Goal: Find specific page/section: Find specific page/section

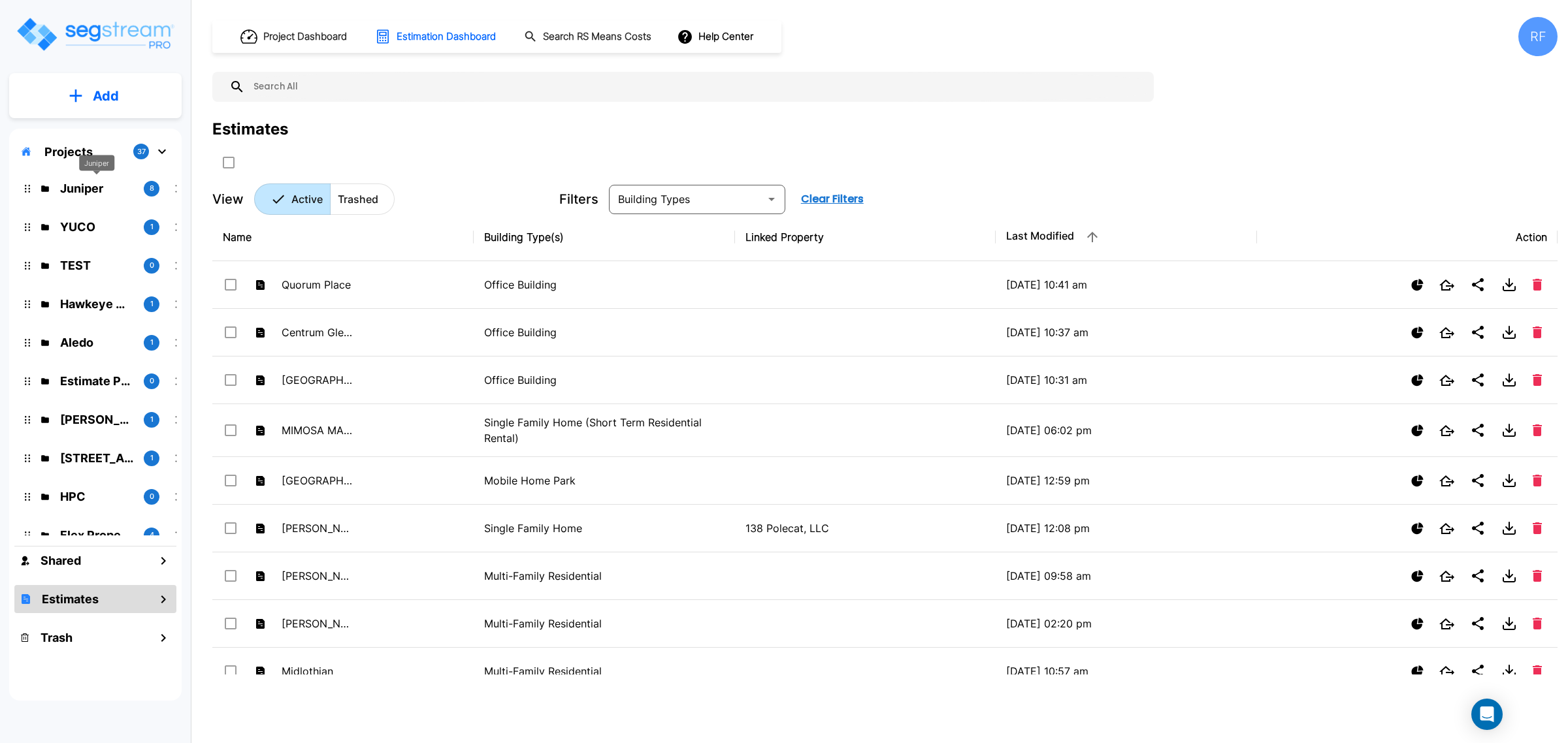
click at [82, 187] on p "Juniper" at bounding box center [97, 188] width 73 height 18
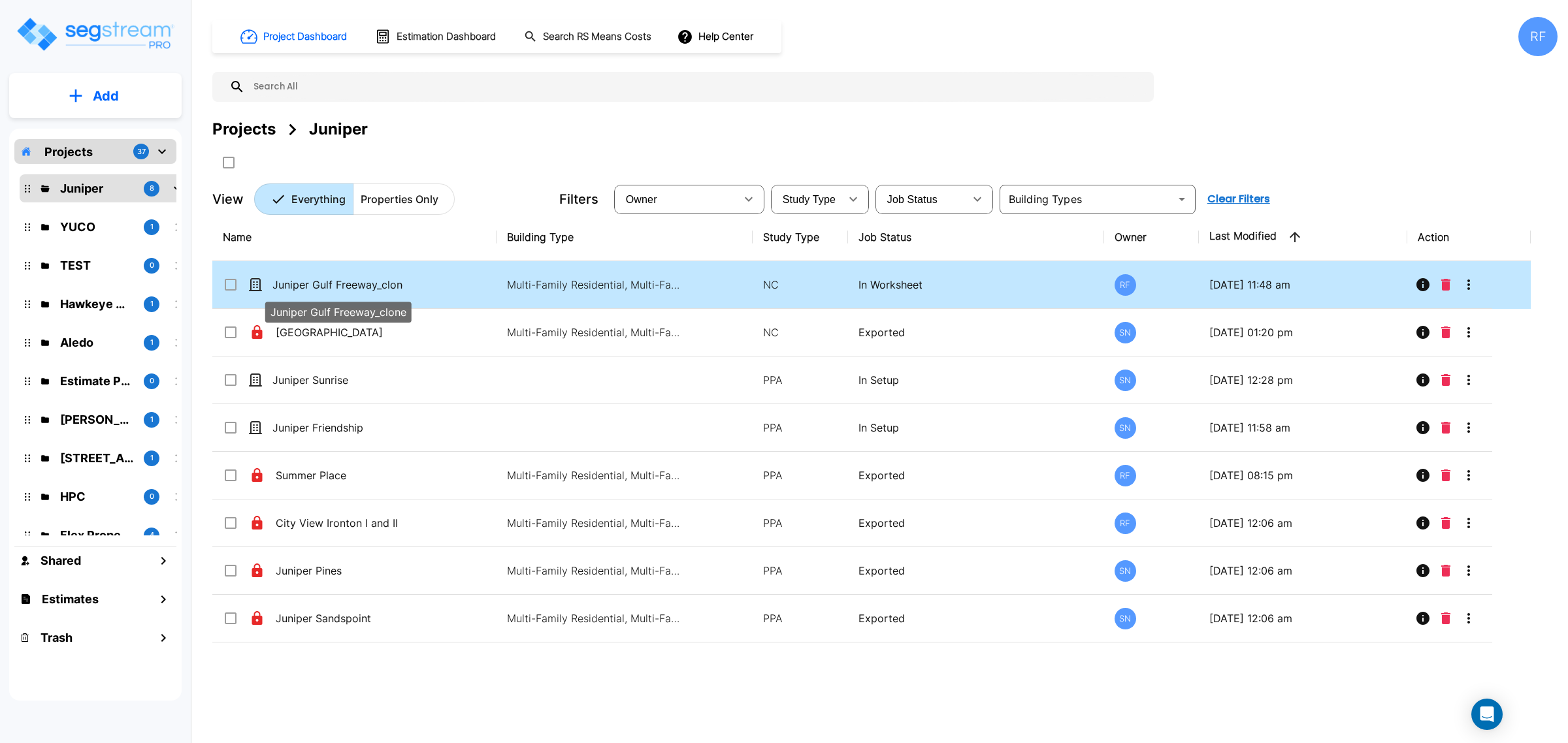
click at [322, 290] on p "Juniper Gulf Freeway_clone" at bounding box center [338, 285] width 131 height 16
click at [382, 282] on p "Juniper Gulf Freeway_clone" at bounding box center [338, 285] width 131 height 16
checkbox input "false"
click at [382, 282] on p "Juniper Gulf Freeway_clone" at bounding box center [338, 285] width 131 height 16
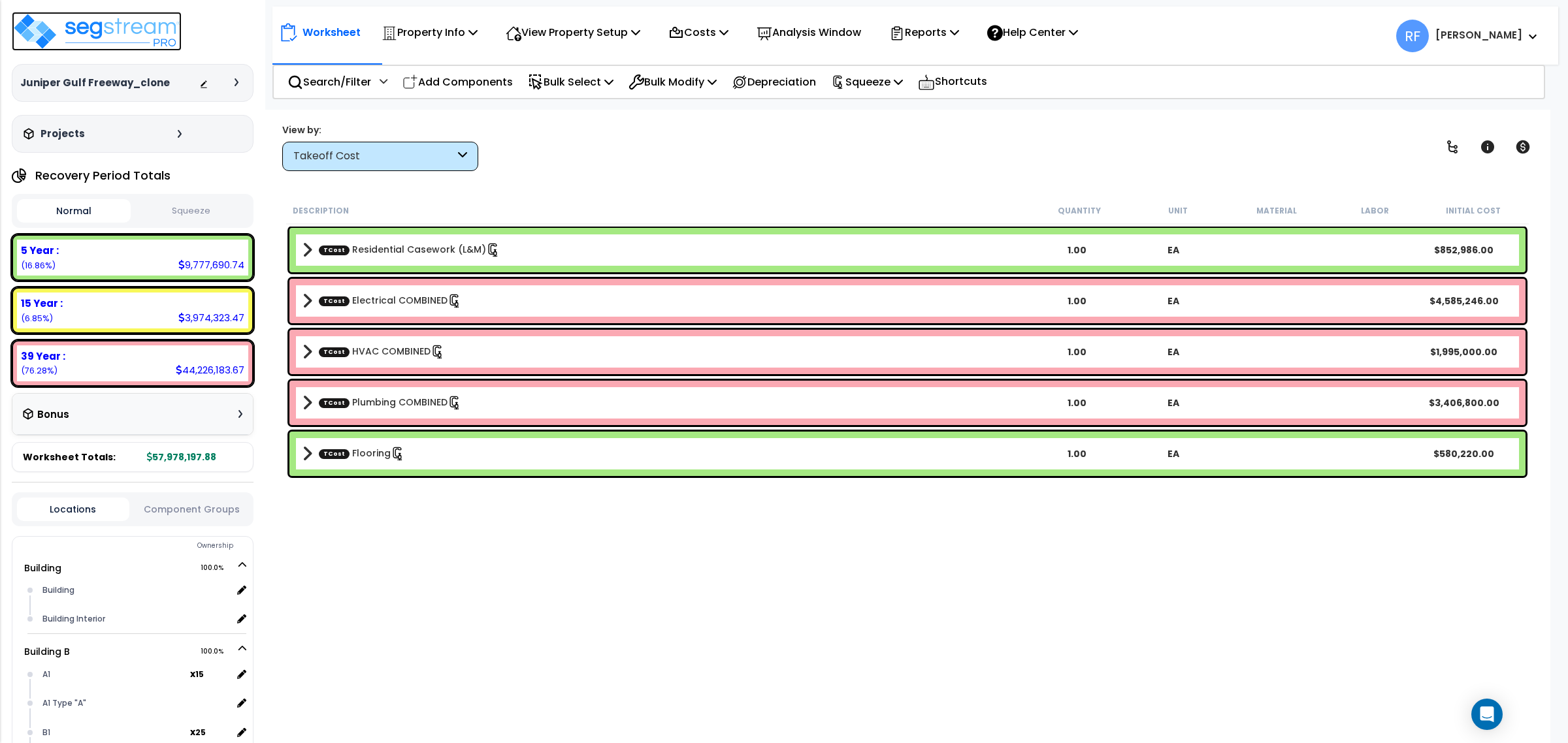
click at [116, 39] on img at bounding box center [97, 31] width 170 height 39
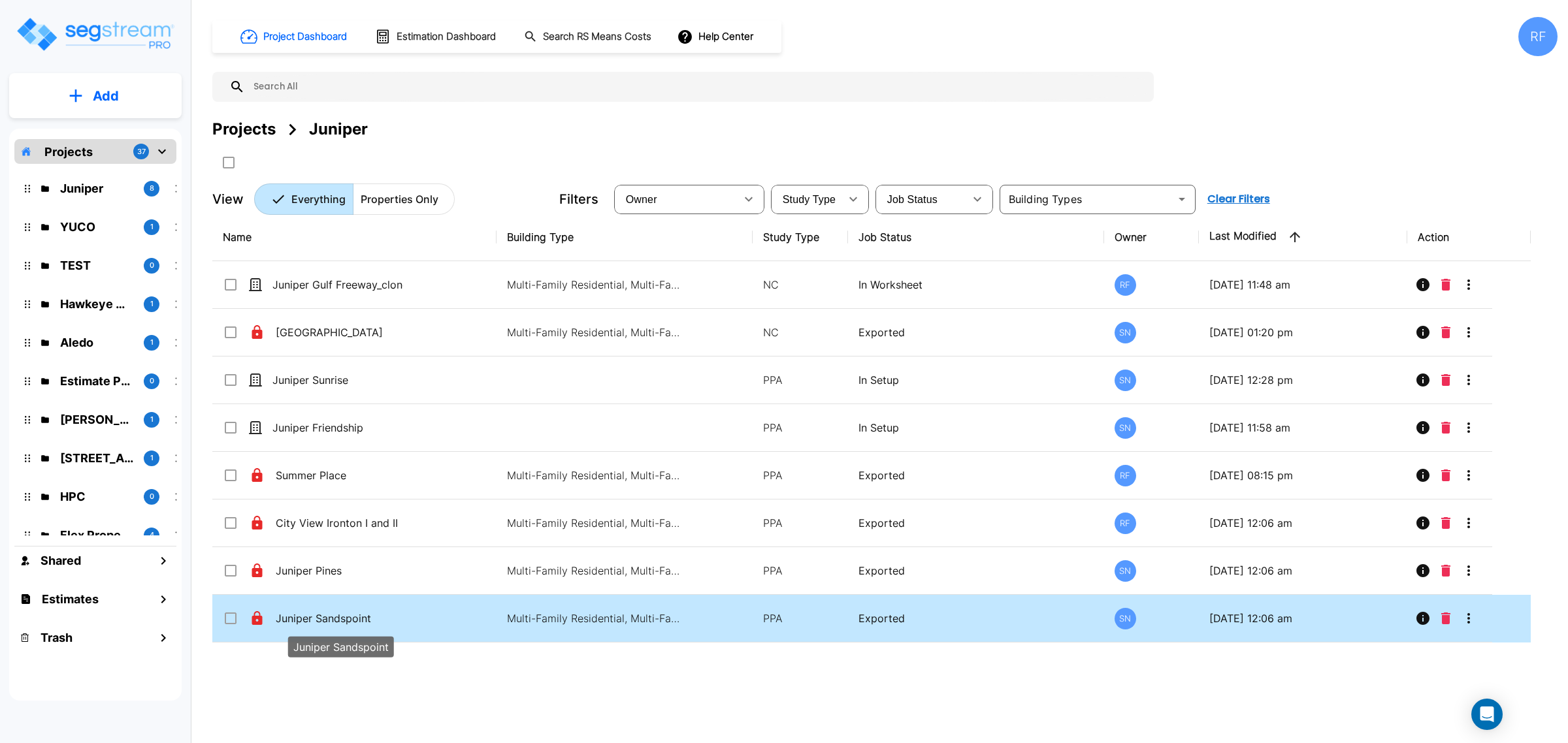
click at [319, 615] on p "Juniper Sandspoint" at bounding box center [341, 619] width 131 height 16
click at [329, 622] on p "Juniper Sandspoint" at bounding box center [341, 619] width 131 height 16
click at [377, 615] on p "Juniper Sandspoint" at bounding box center [341, 619] width 131 height 16
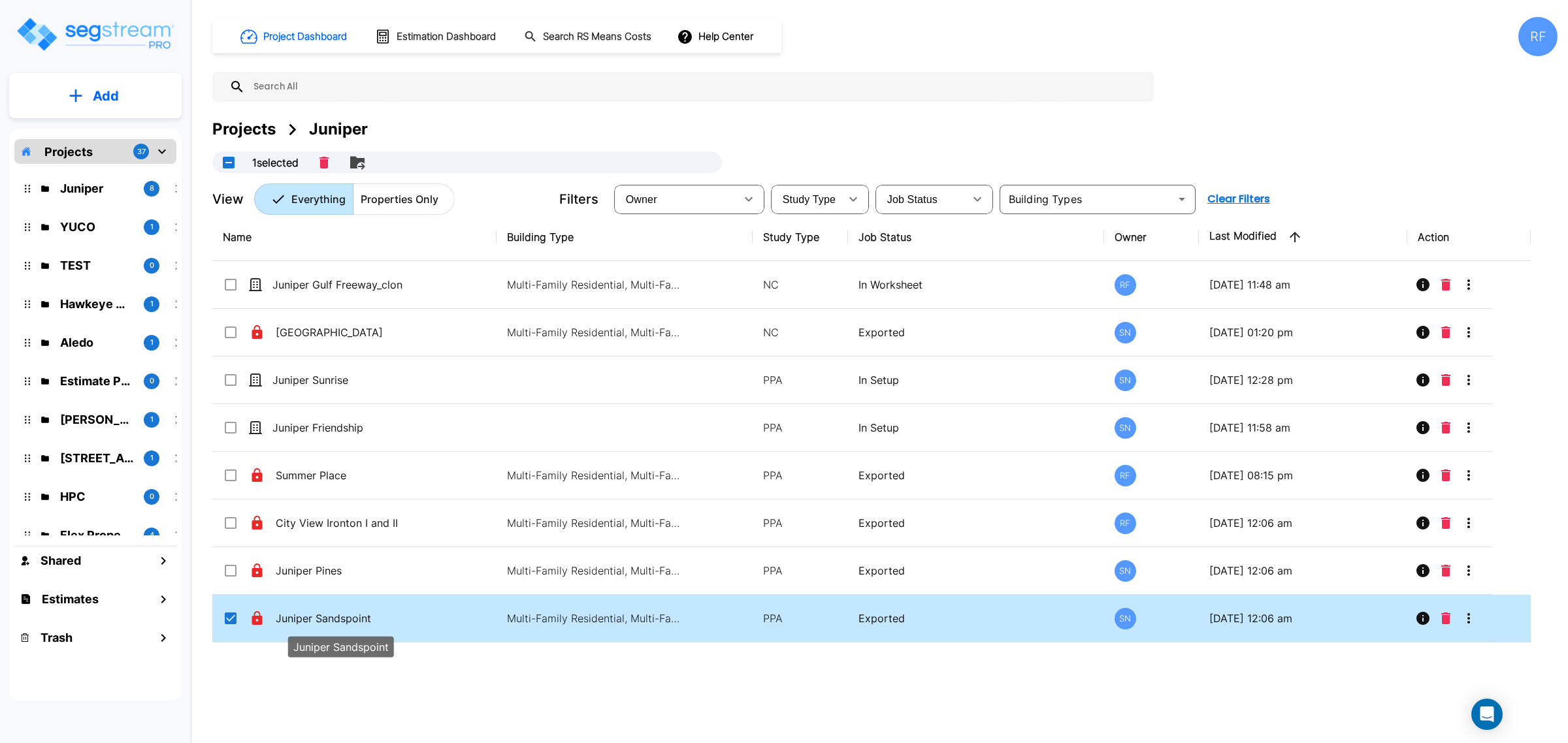
click at [377, 615] on p "Juniper Sandspoint" at bounding box center [341, 619] width 131 height 16
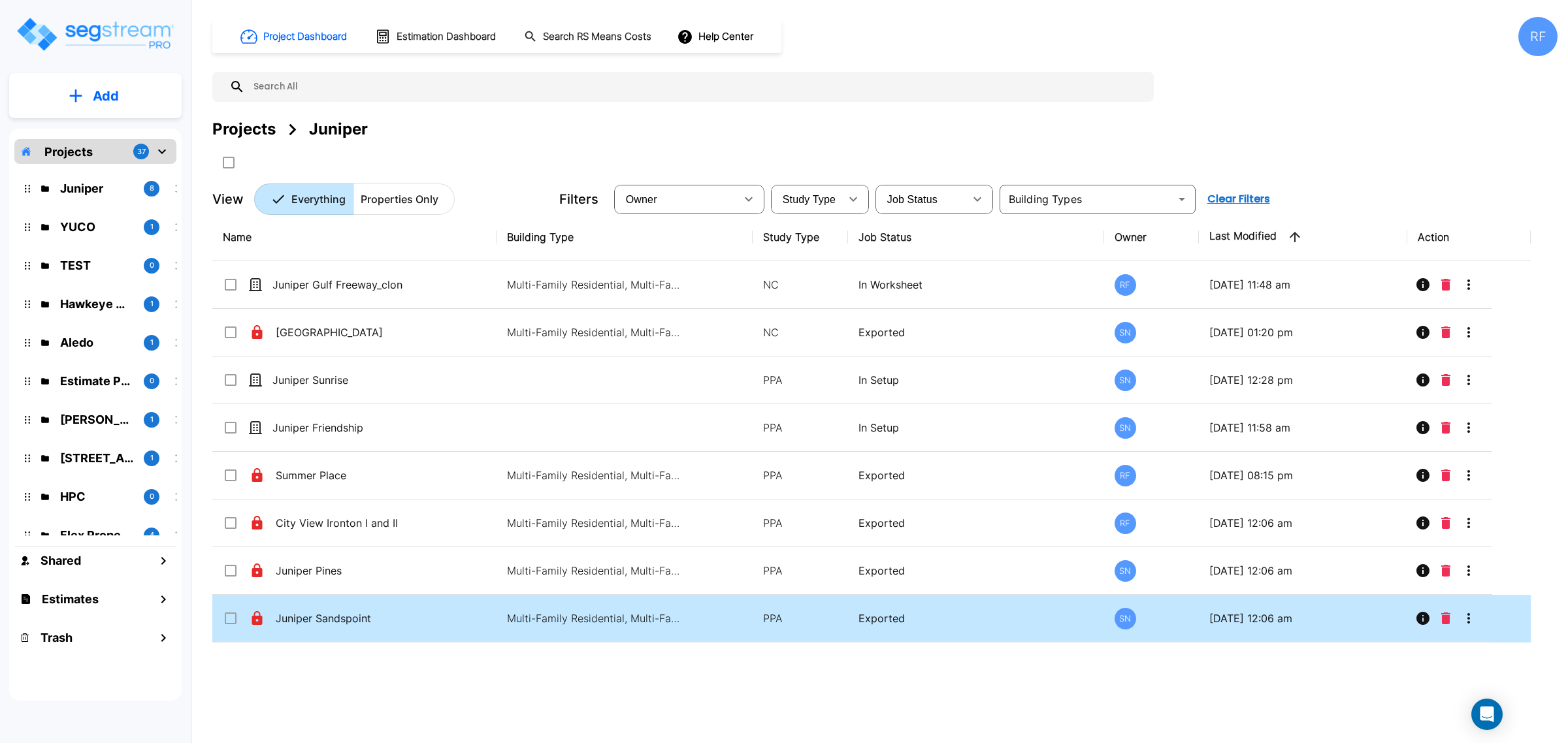
click at [552, 626] on p "Multi-Family Residential, Multi-Family Residential, Multi-Family Residential, M…" at bounding box center [596, 619] width 177 height 16
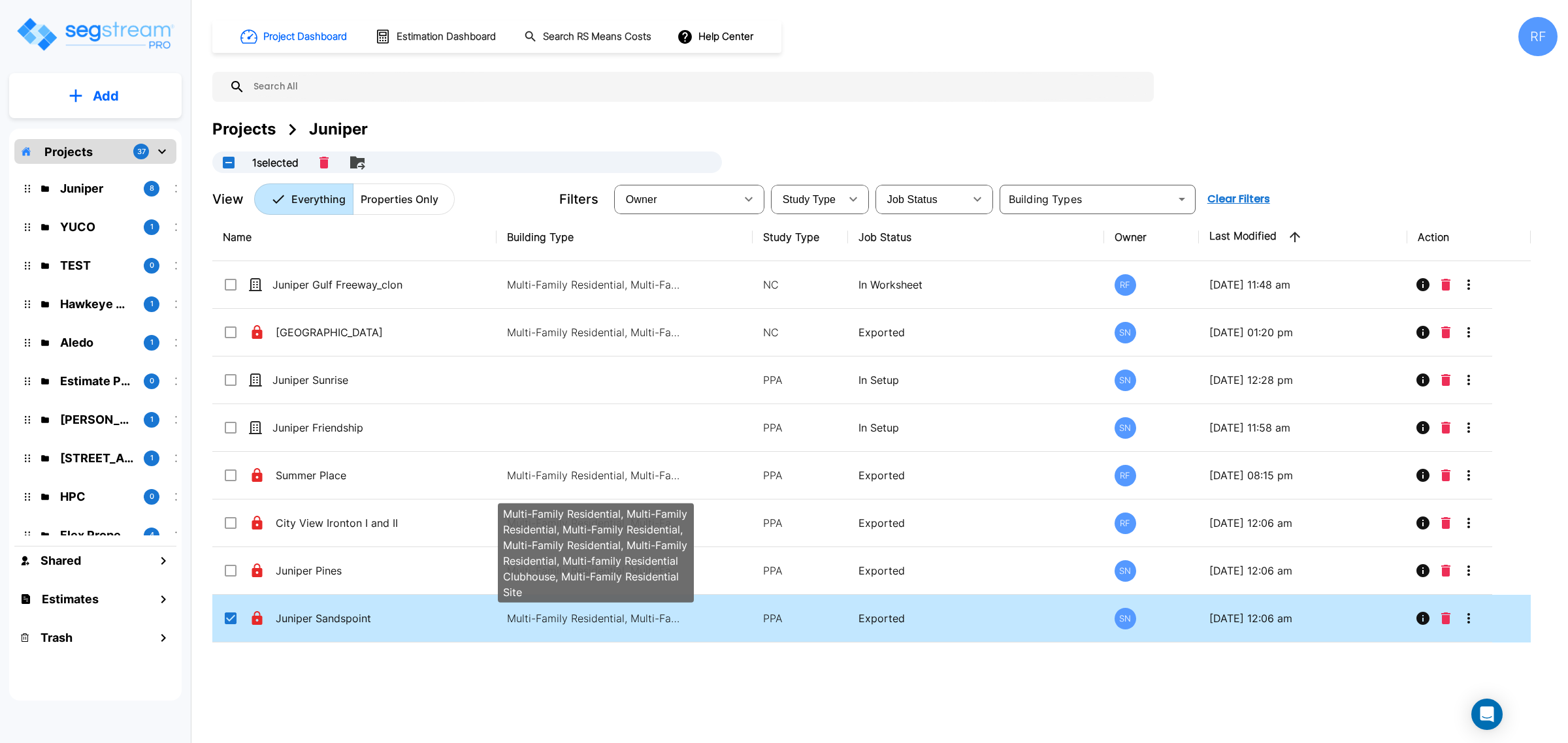
click at [552, 626] on p "Multi-Family Residential, Multi-Family Residential, Multi-Family Residential, M…" at bounding box center [596, 619] width 177 height 16
checkbox input "false"
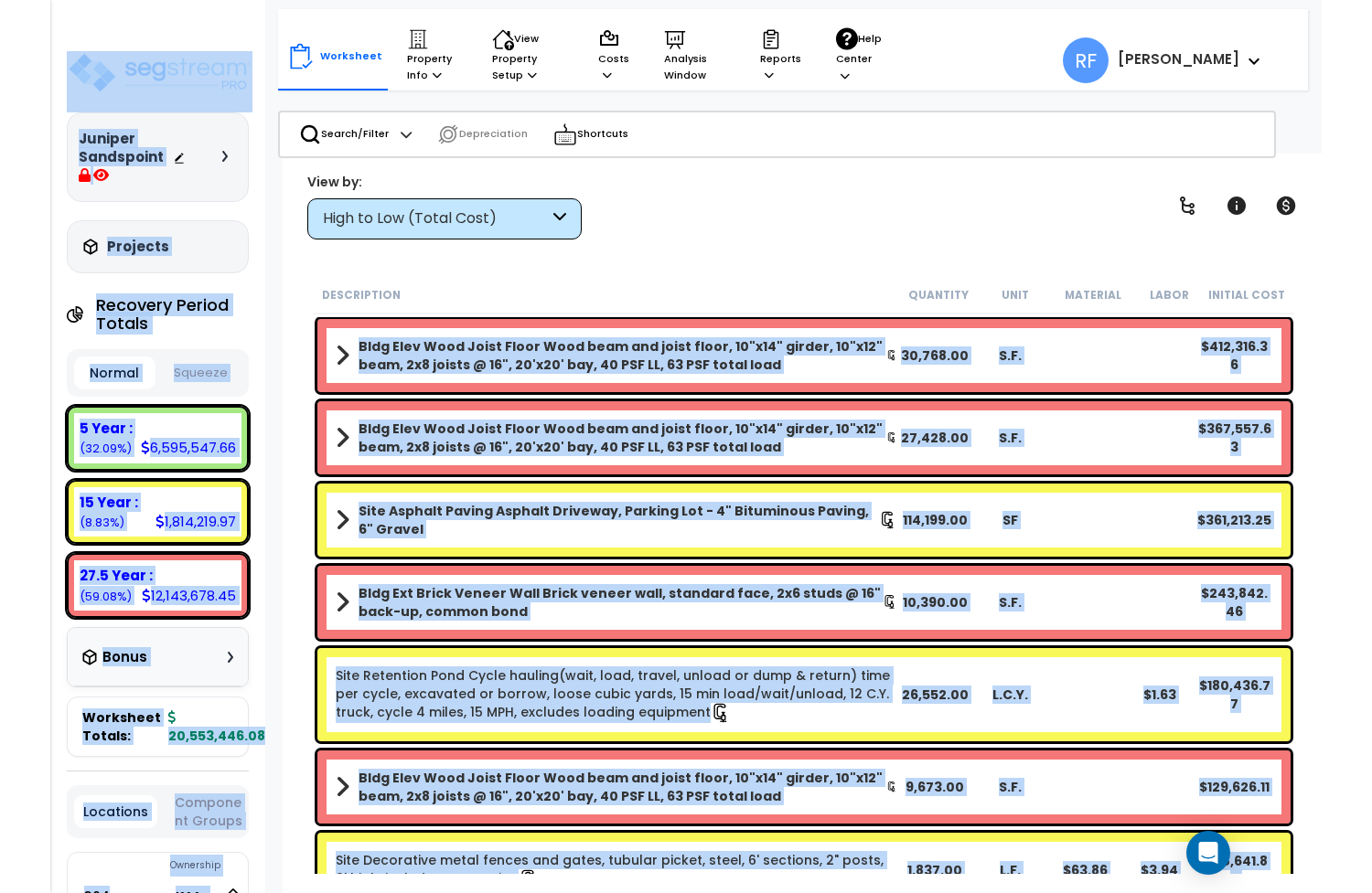
scroll to position [80, 0]
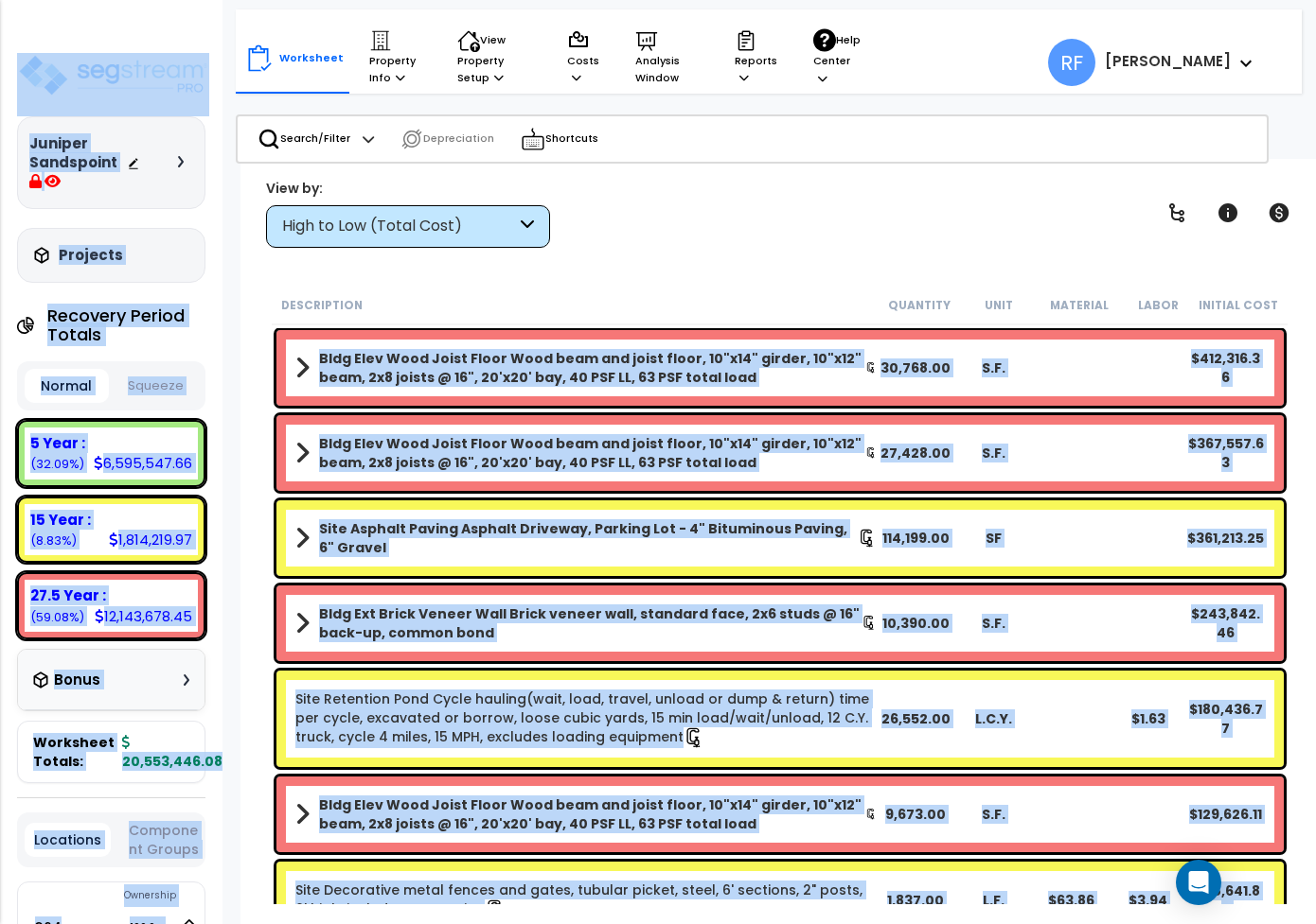
drag, startPoint x: 376, startPoint y: 915, endPoint x: 394, endPoint y: 788, distance: 128.3
click at [585, 842] on html "We are Building your Property. So please grab a coffee and let us do the heavy …" at bounding box center [658, 379] width 1316 height 924
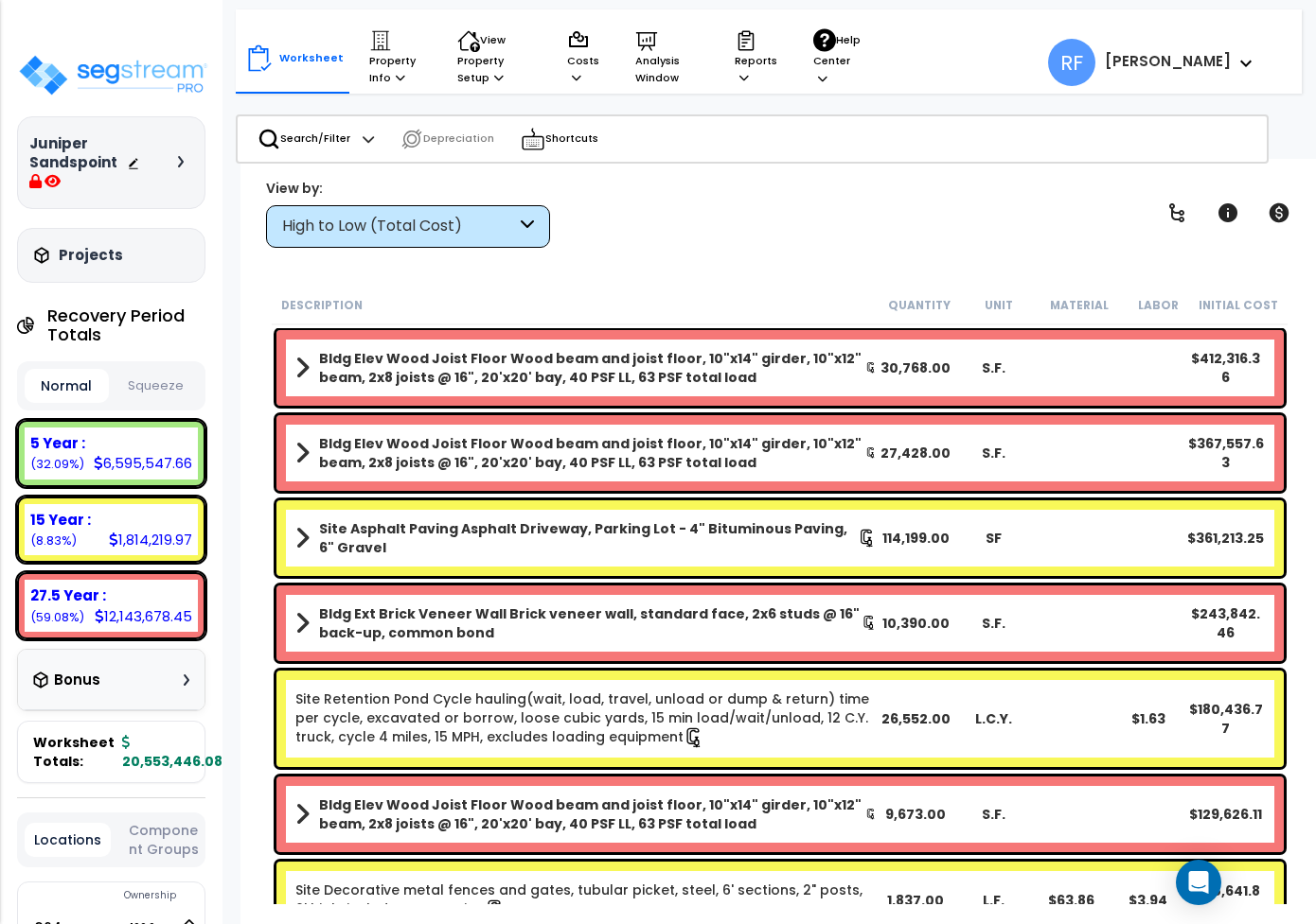
click at [314, 276] on div "Worksheet Property Info Property Setup Add Property Unit Template property Clon…" at bounding box center [780, 621] width 1079 height 924
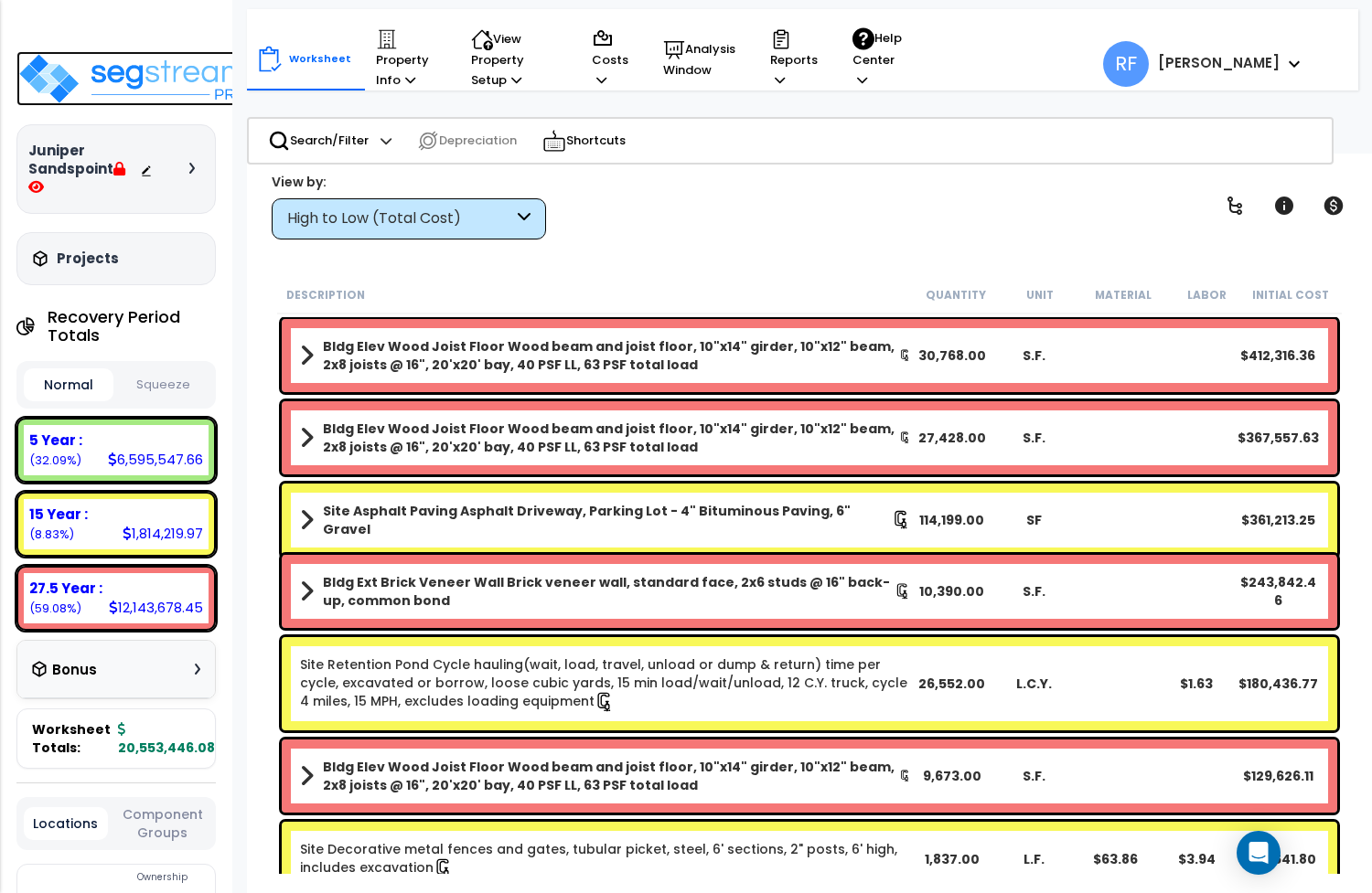
click at [114, 56] on img at bounding box center [136, 79] width 238 height 55
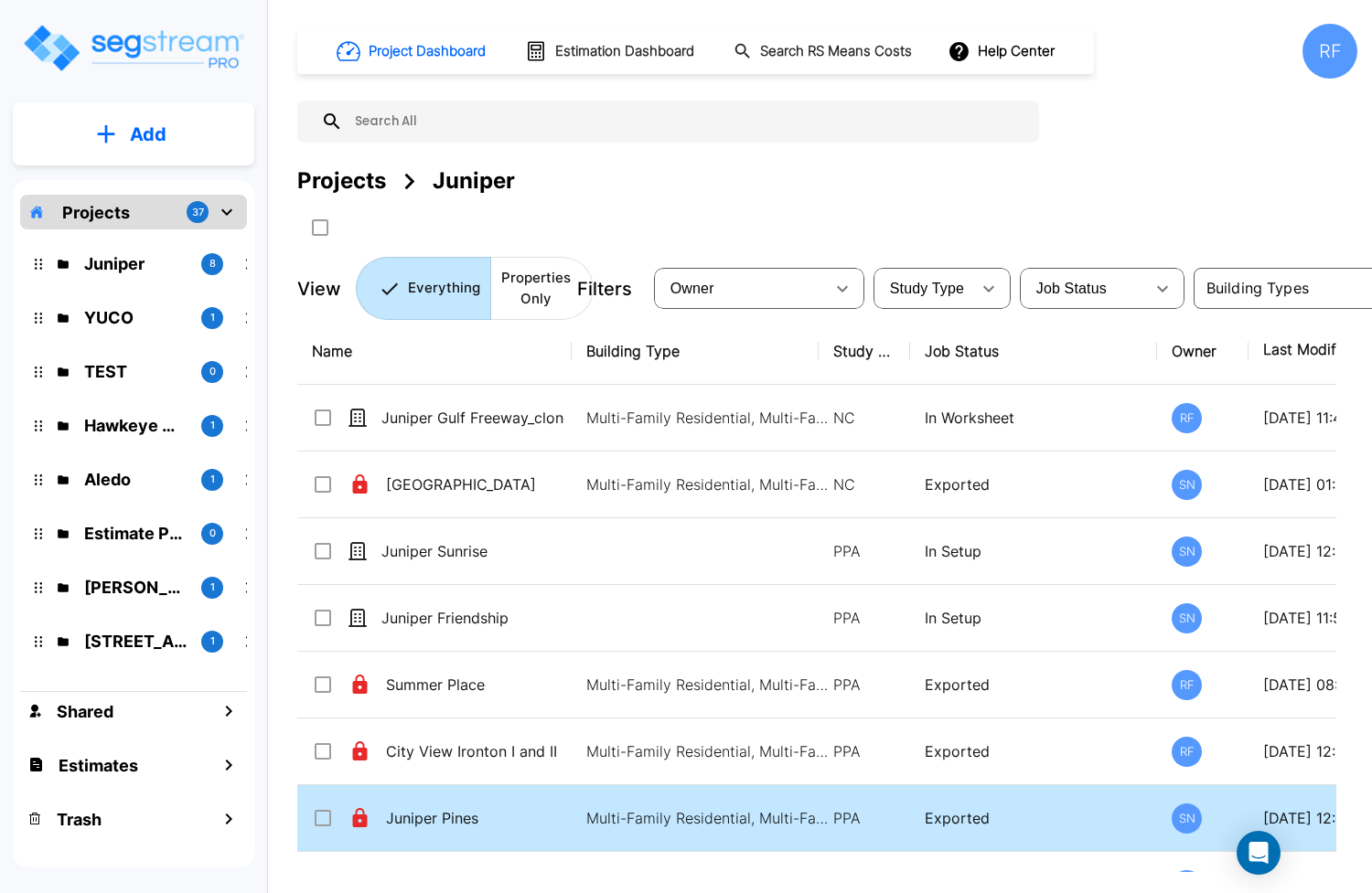
scroll to position [48, 0]
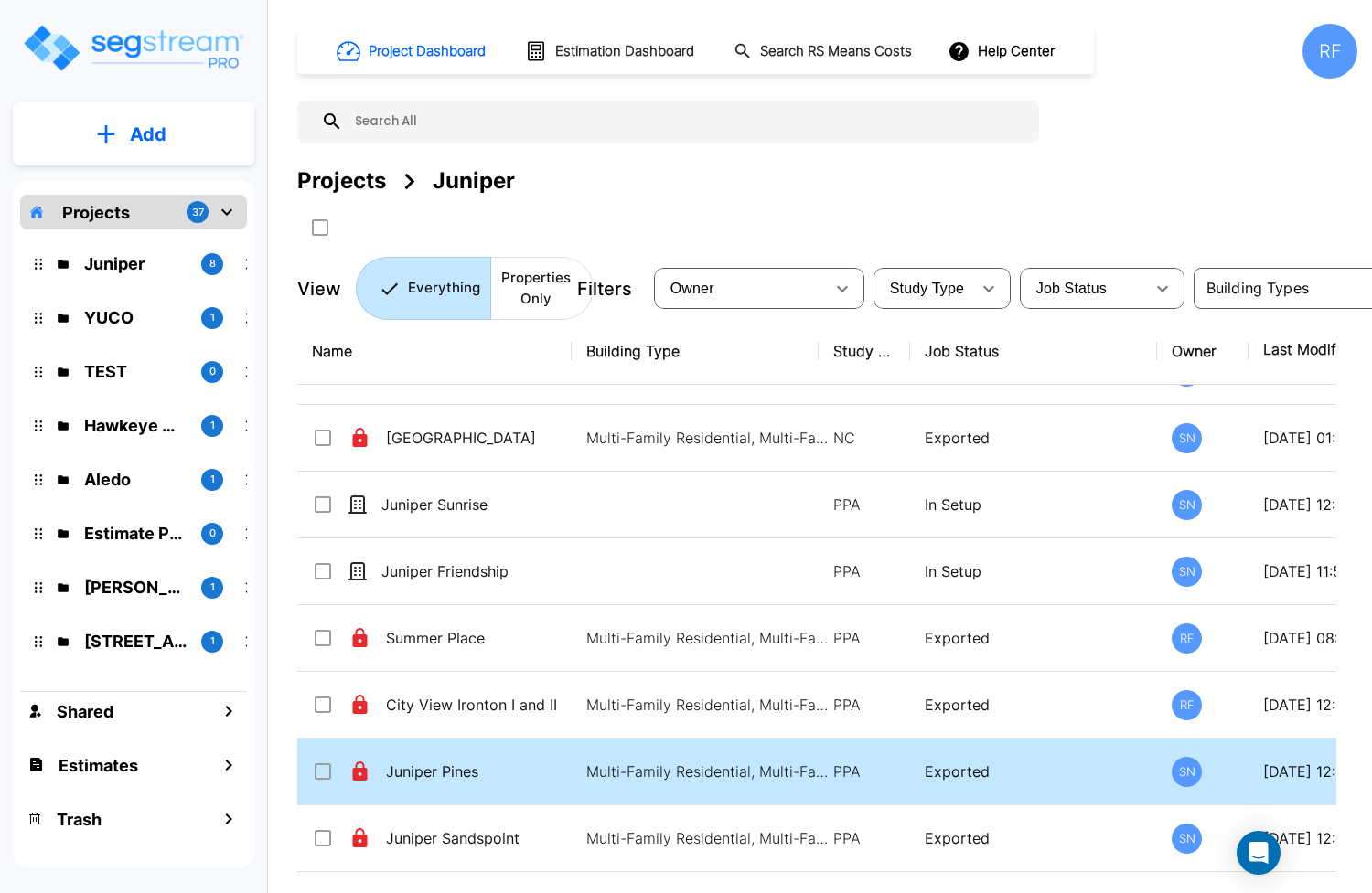
click at [445, 784] on td "Juniper Pines" at bounding box center [434, 772] width 275 height 67
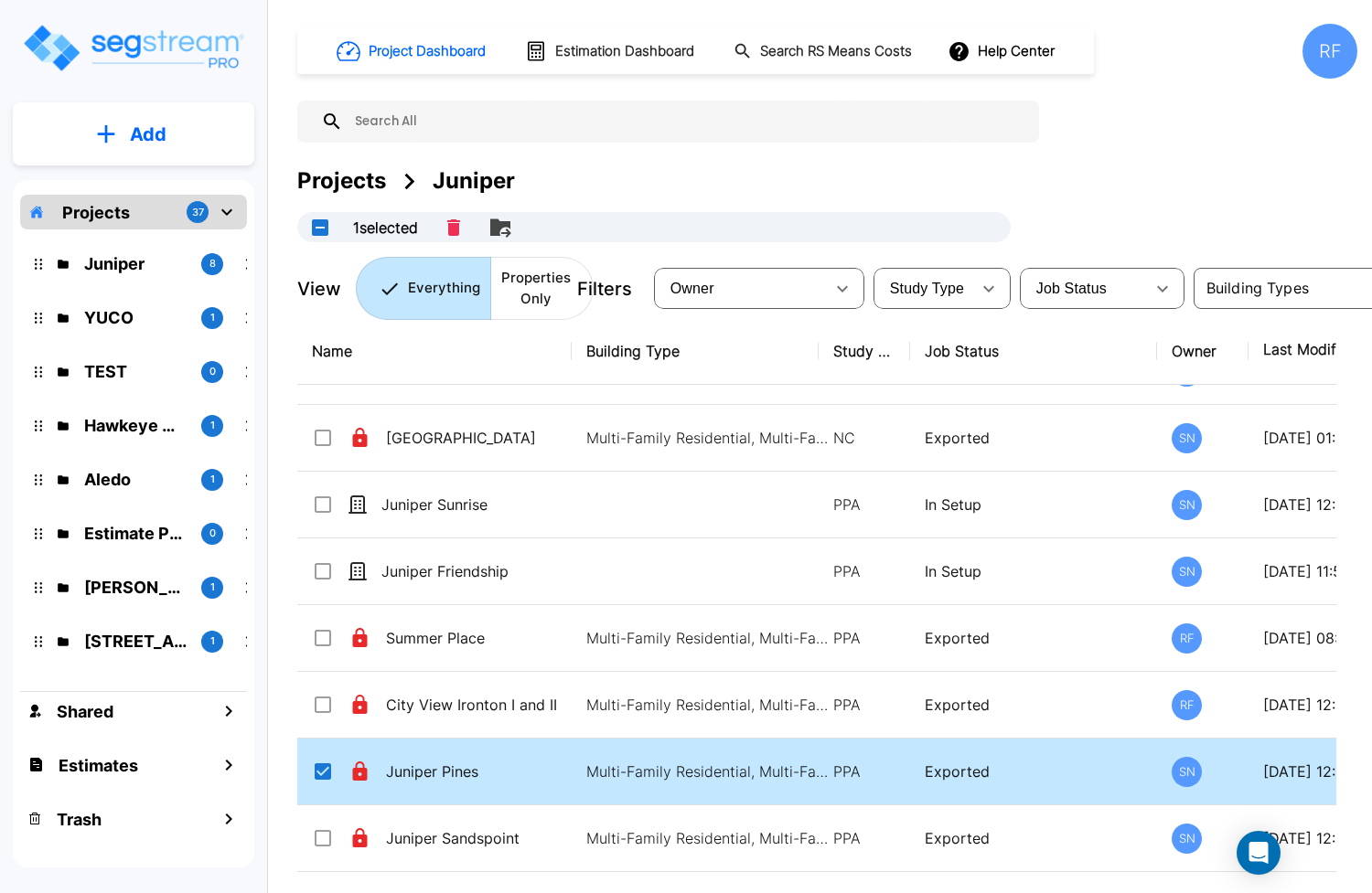
click at [445, 784] on td "Juniper Pines" at bounding box center [434, 772] width 275 height 67
click at [647, 783] on p "Multi-Family Residential, Multi-Family Residential, Multi-Family Residential, M…" at bounding box center [710, 772] width 247 height 22
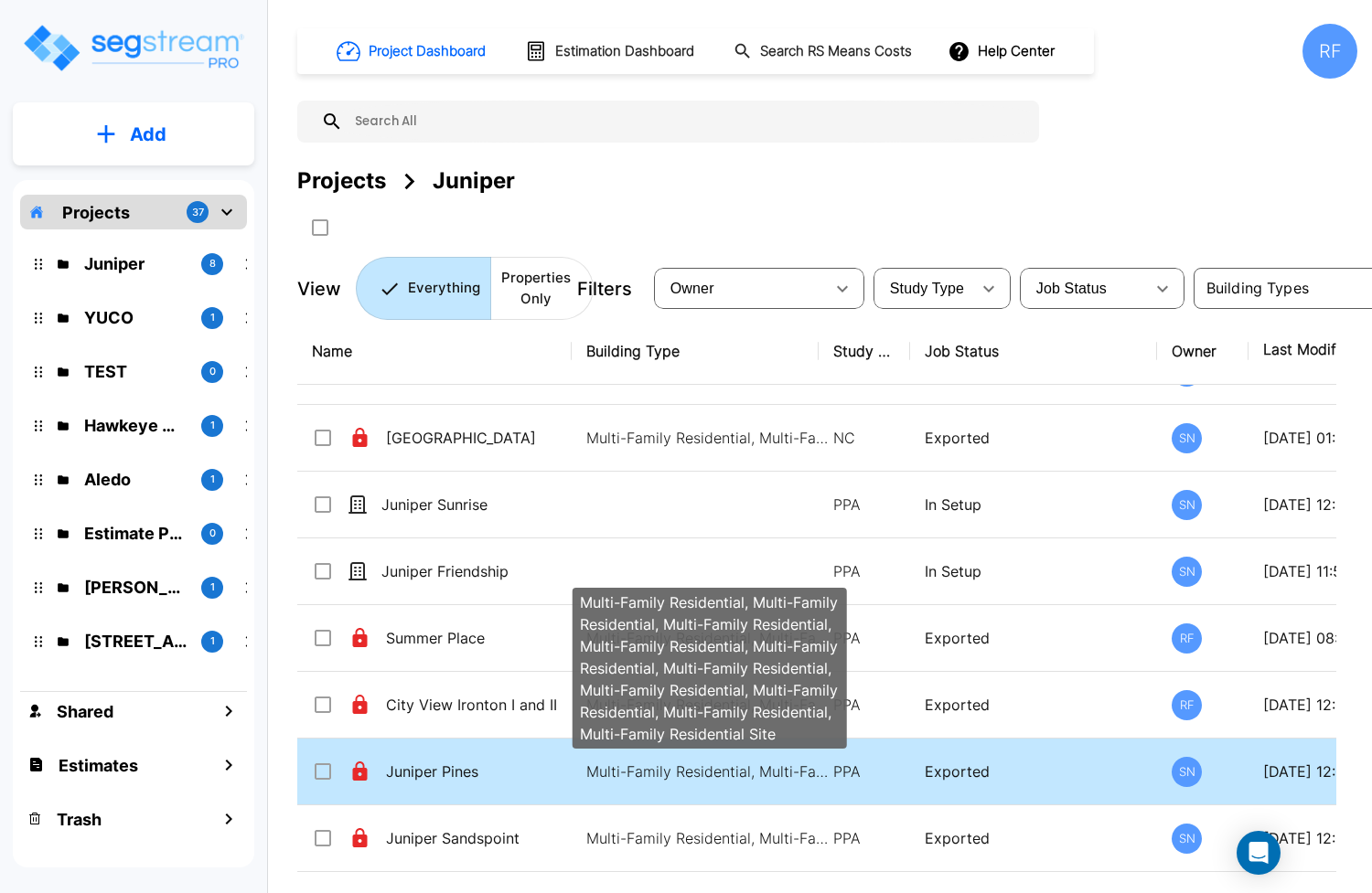
checkbox input "false"
click at [647, 783] on p "Multi-Family Residential, Multi-Family Residential, Multi-Family Residential, M…" at bounding box center [710, 772] width 247 height 22
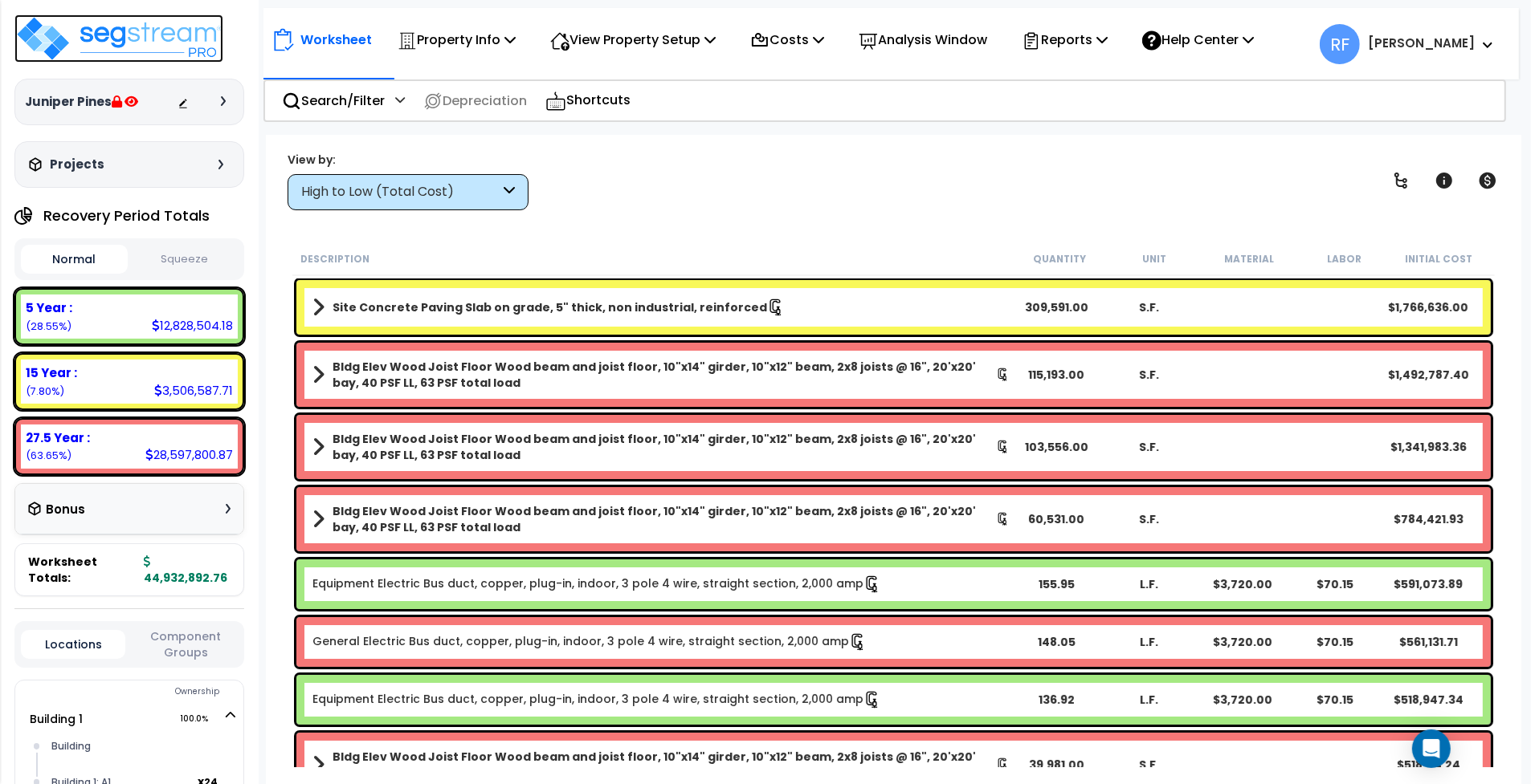
drag, startPoint x: 102, startPoint y: 32, endPoint x: 154, endPoint y: 34, distance: 52.0
click at [102, 32] on img at bounding box center [119, 39] width 209 height 48
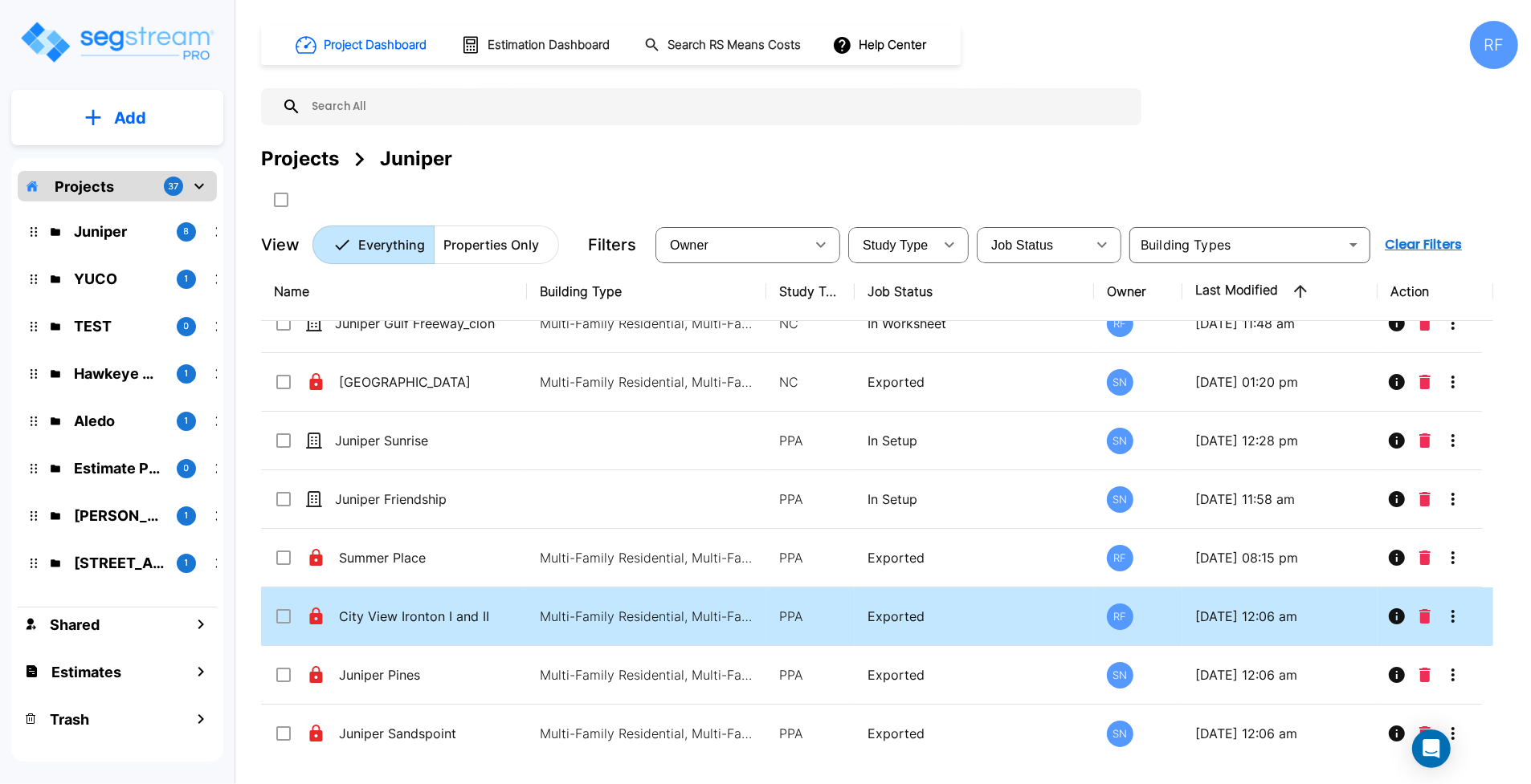
scroll to position [42, 0]
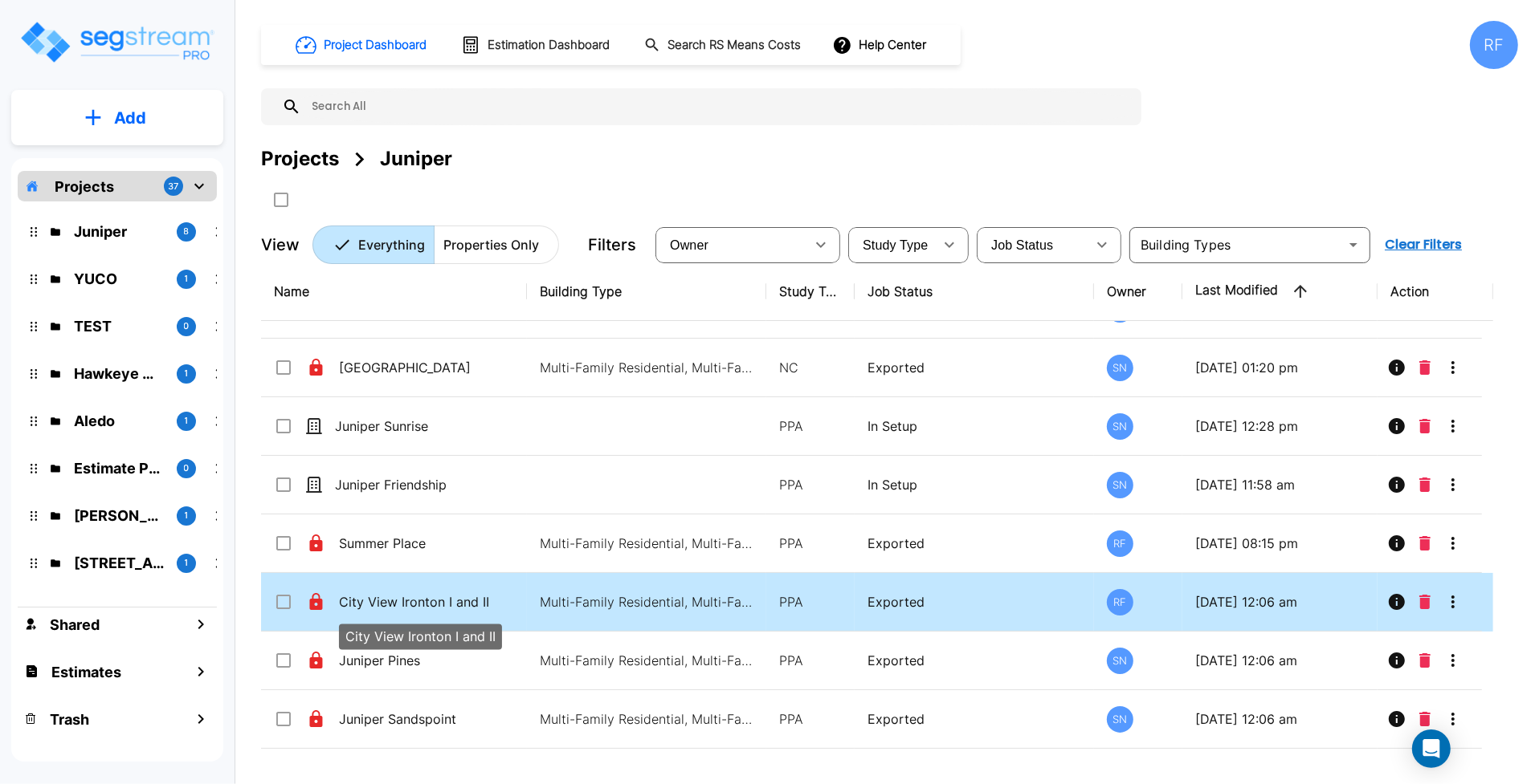
click at [434, 602] on p "City View Ironton I and II" at bounding box center [419, 602] width 161 height 19
click at [492, 604] on p "City View Ironton I and II" at bounding box center [419, 602] width 161 height 19
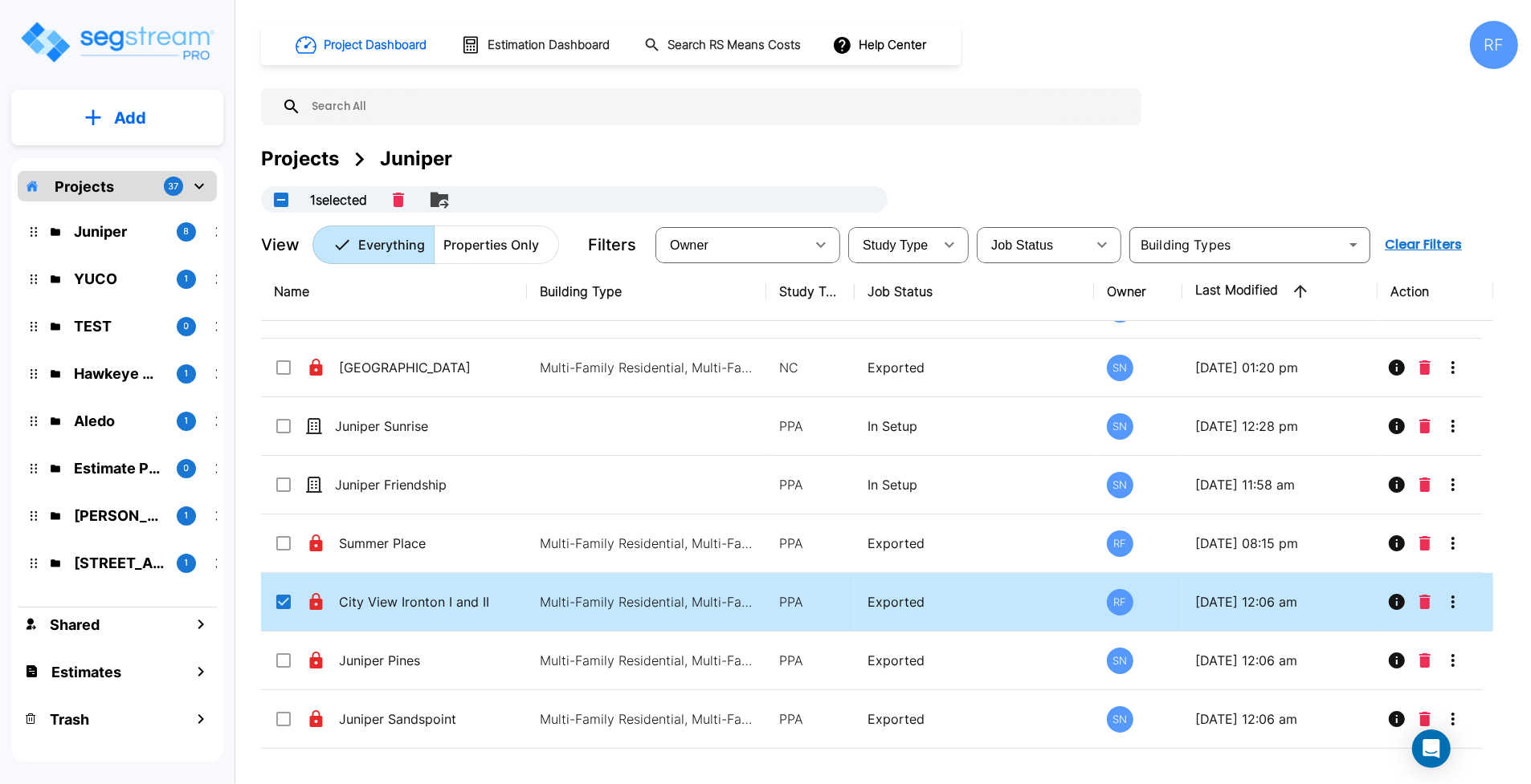
click at [500, 599] on div "City View Ironton I and II" at bounding box center [394, 602] width 241 height 19
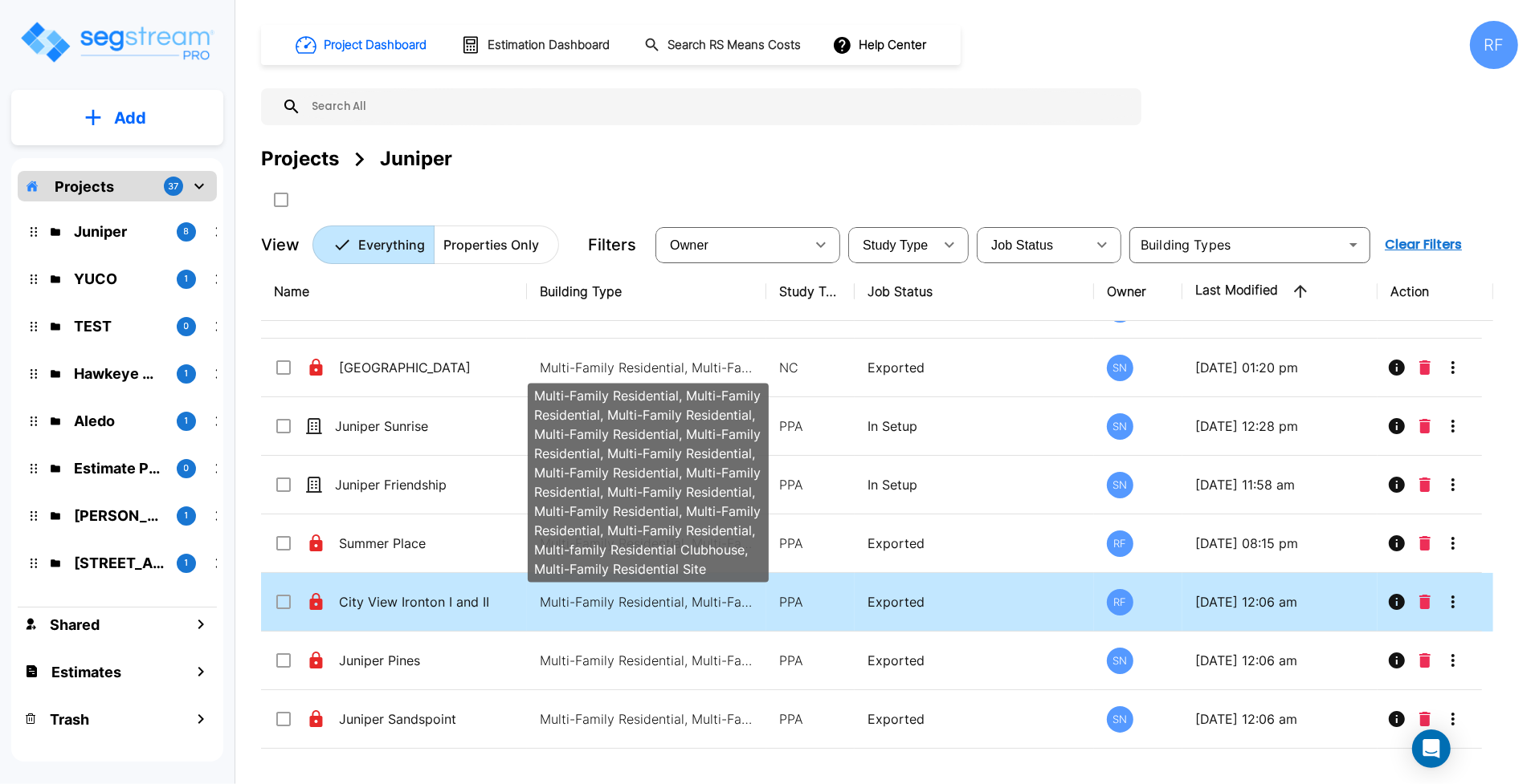
click at [613, 599] on p "Multi-Family Residential, Multi-Family Residential, Multi-Family Residential, M…" at bounding box center [648, 602] width 217 height 19
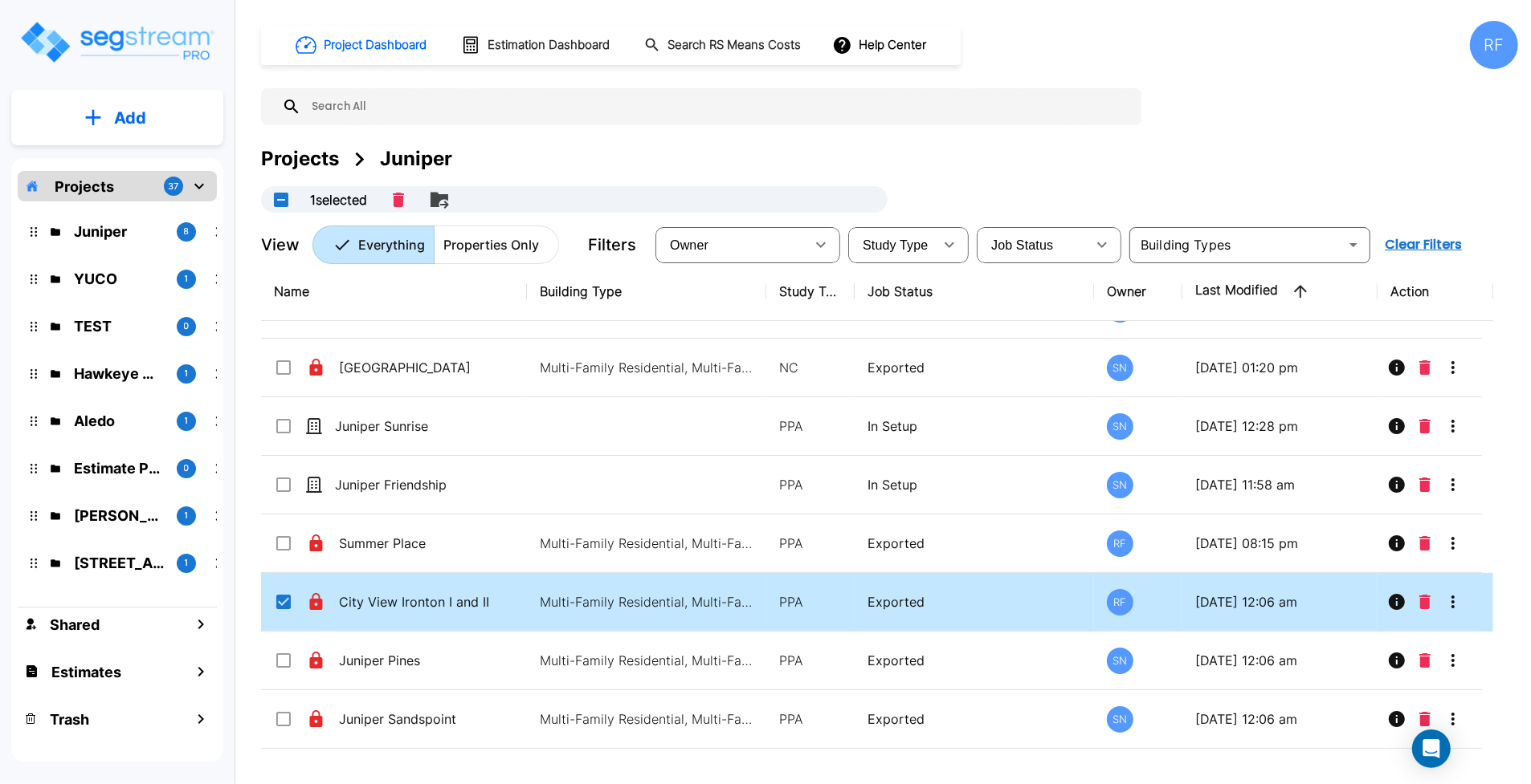
click at [616, 613] on td "Multi-Family Residential, Multi-Family Residential, Multi-Family Residential, M…" at bounding box center [647, 602] width 240 height 59
checkbox input "false"
click at [616, 613] on td "Multi-Family Residential, Multi-Family Residential, Multi-Family Residential, M…" at bounding box center [647, 602] width 240 height 59
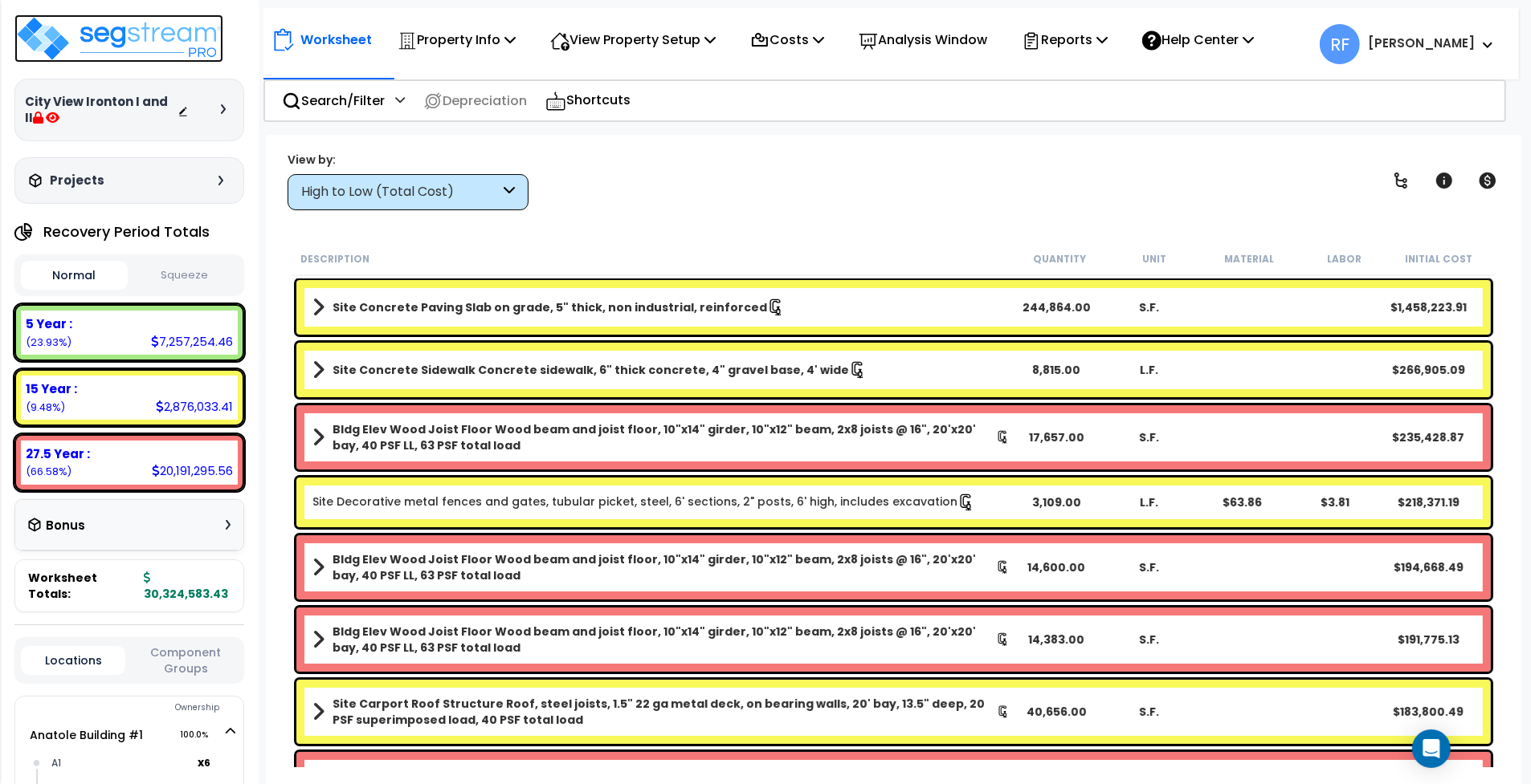
click at [97, 26] on img at bounding box center [119, 39] width 209 height 48
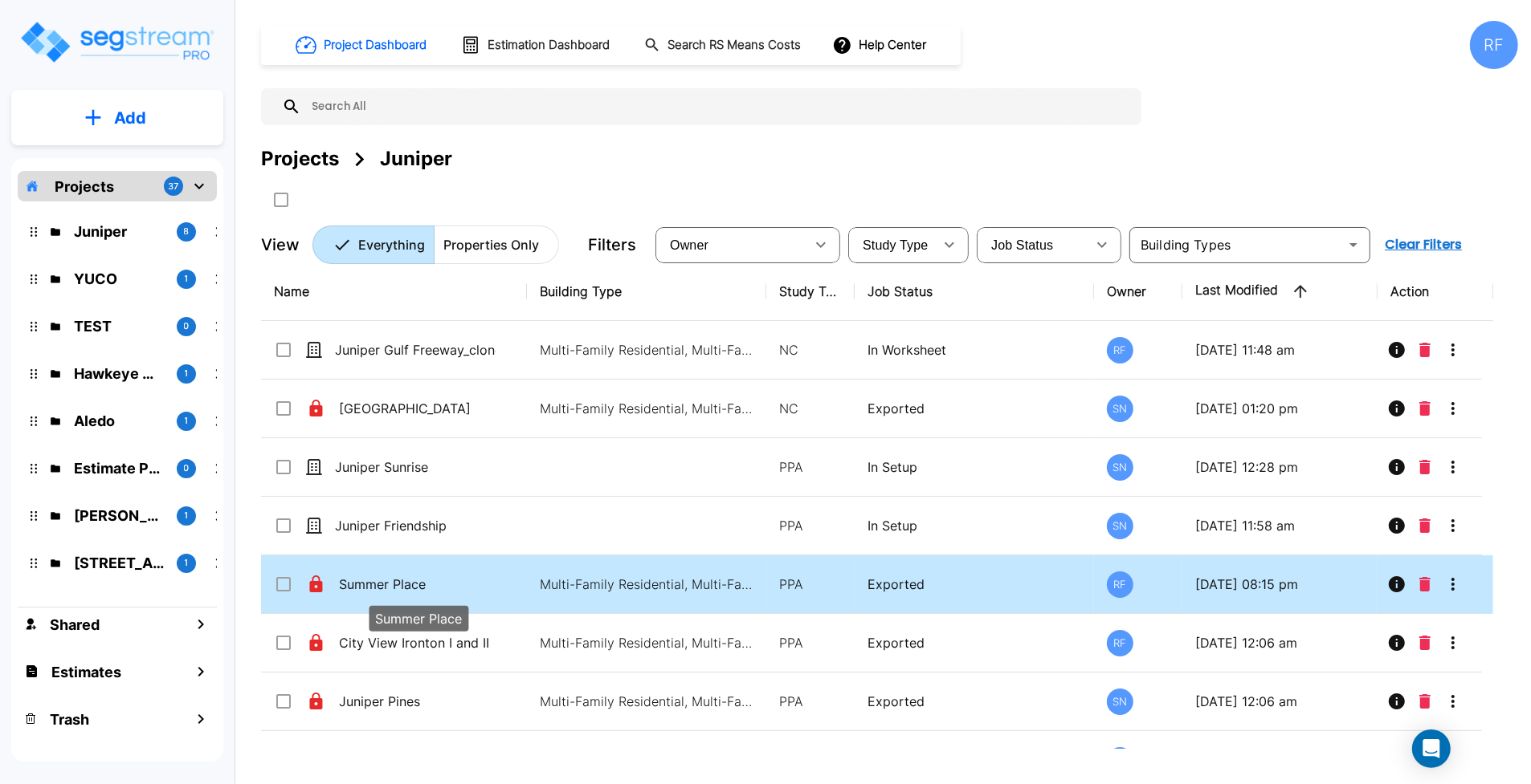
click at [389, 584] on p "Summer Place" at bounding box center [419, 585] width 161 height 19
checkbox input "true"
click at [389, 584] on p "Summer Place" at bounding box center [419, 585] width 161 height 19
